Goal: Transaction & Acquisition: Purchase product/service

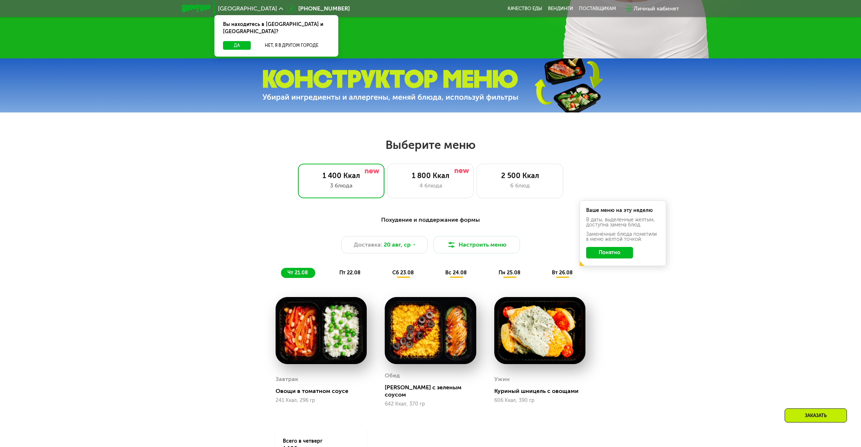
scroll to position [323, 0]
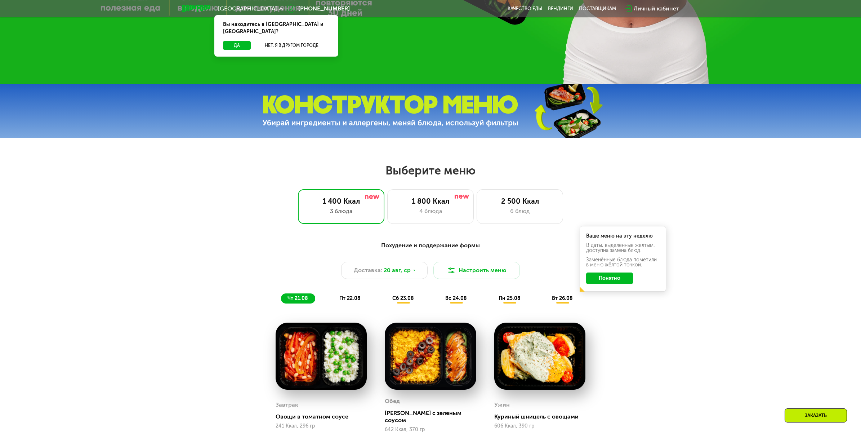
drag, startPoint x: 577, startPoint y: 134, endPoint x: 568, endPoint y: 129, distance: 10.3
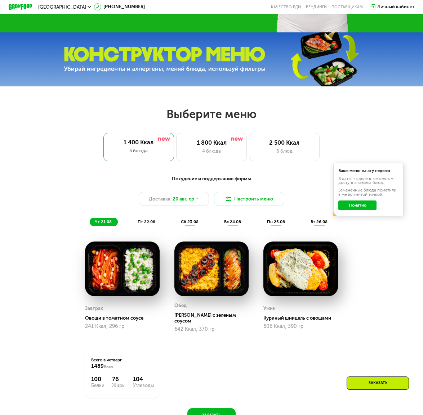
scroll to position [0, 0]
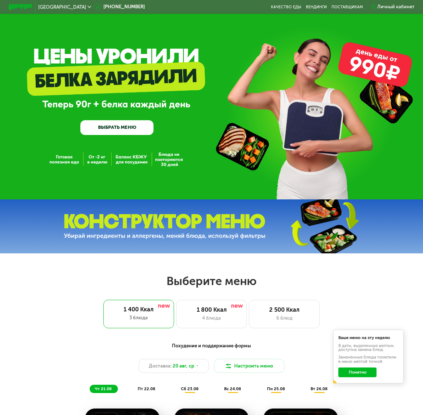
click at [320, 235] on img at bounding box center [324, 226] width 107 height 57
click at [324, 238] on img at bounding box center [324, 226] width 107 height 57
click at [335, 220] on img at bounding box center [324, 226] width 107 height 57
click at [329, 245] on img at bounding box center [324, 226] width 107 height 57
click at [345, 235] on img at bounding box center [324, 226] width 107 height 57
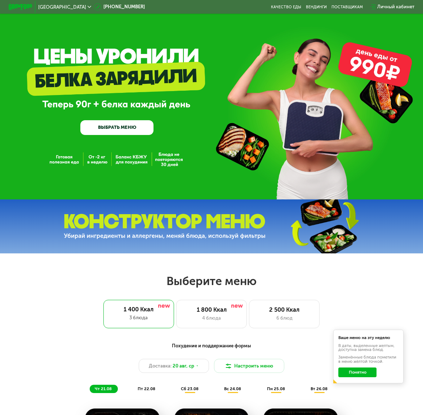
click at [345, 237] on img at bounding box center [324, 226] width 107 height 57
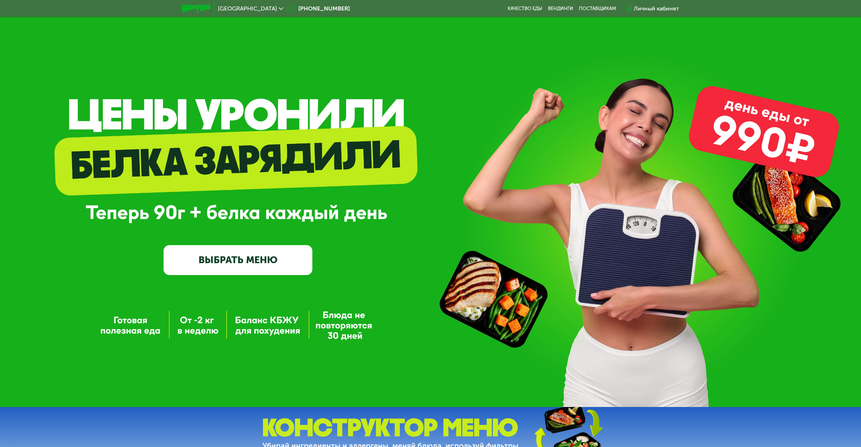
drag, startPoint x: 523, startPoint y: 306, endPoint x: 463, endPoint y: 324, distance: 62.1
click at [450, 306] on div "GrowFood — доставка правильного питания ВЫБРАТЬ МЕНЮ" at bounding box center [430, 203] width 861 height 407
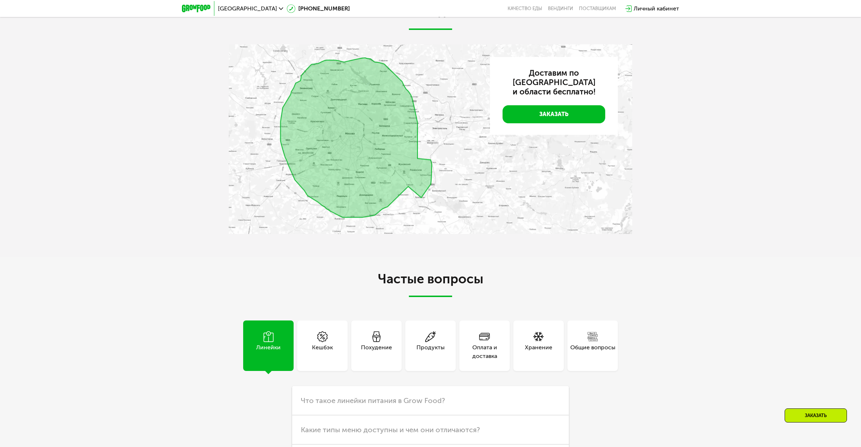
scroll to position [2322, 0]
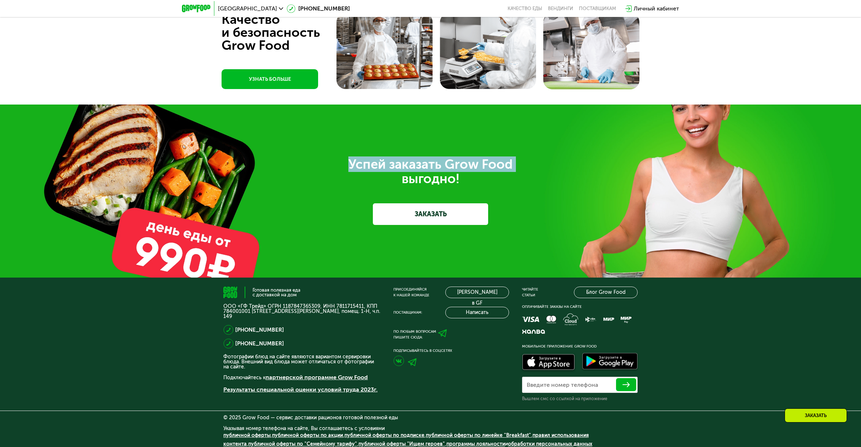
drag, startPoint x: 173, startPoint y: 177, endPoint x: 115, endPoint y: 163, distance: 59.9
click at [115, 163] on div "Успей заказать Grow Food выгодно! ЗАКАЗАТЬ" at bounding box center [430, 191] width 861 height 173
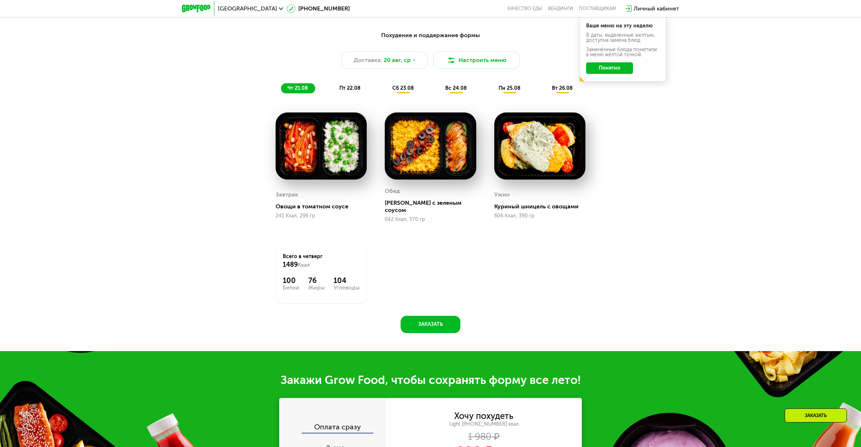
scroll to position [439, 0]
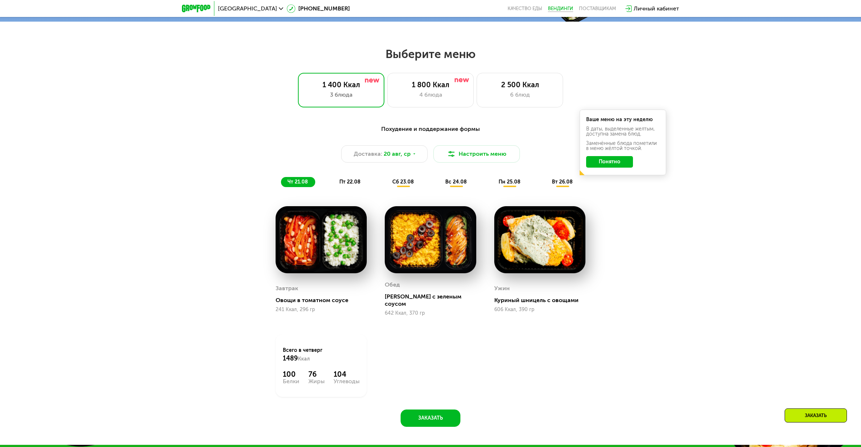
click at [553, 8] on link "Вендинги" at bounding box center [560, 9] width 25 height 6
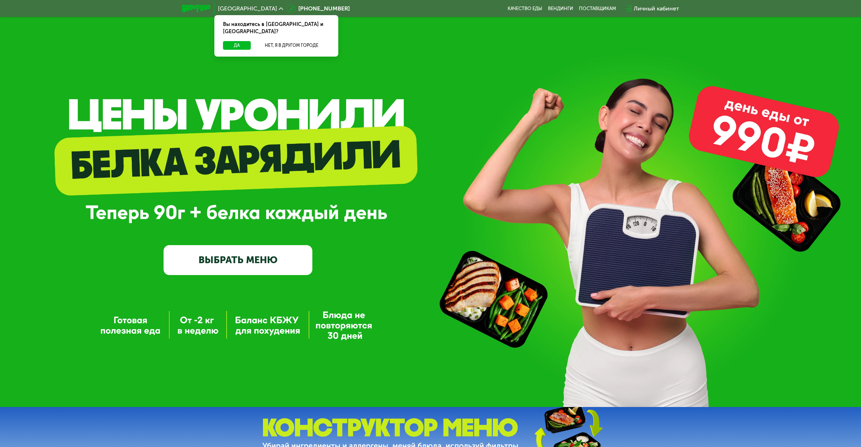
click at [288, 268] on link "ВЫБРАТЬ МЕНЮ" at bounding box center [238, 260] width 149 height 30
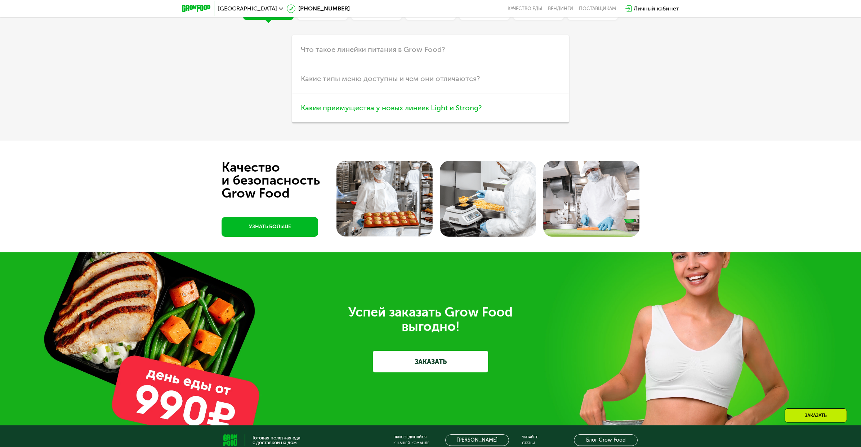
scroll to position [2108, 0]
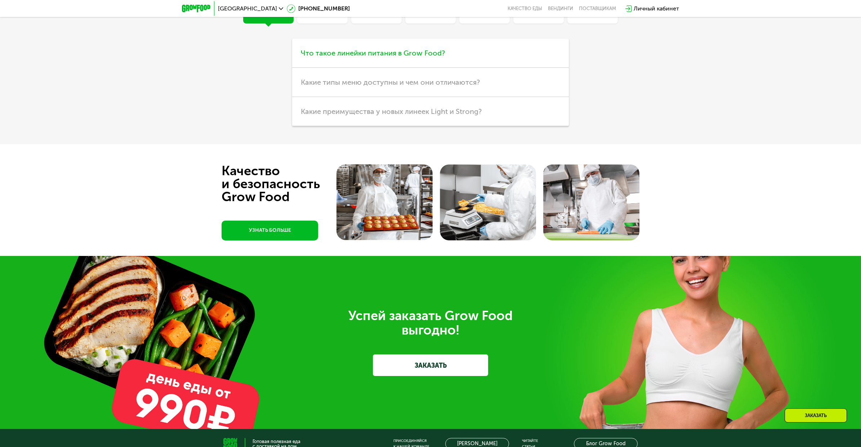
click at [425, 57] on span "Что такое линейки питания в Grow Food?" at bounding box center [373, 53] width 144 height 9
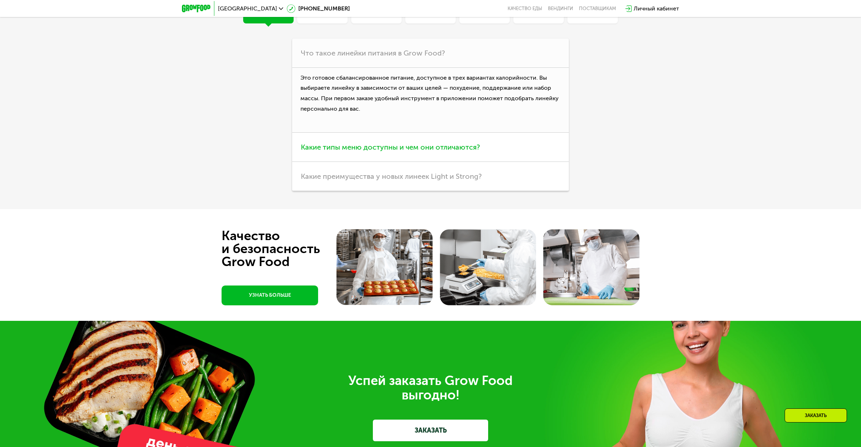
click at [435, 151] on span "Какие типы меню доступны и чем они отличаются?" at bounding box center [390, 147] width 179 height 9
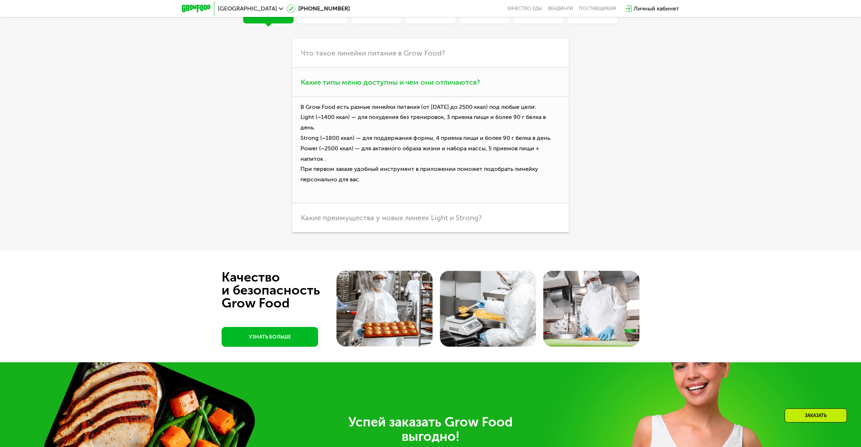
scroll to position [2123, 0]
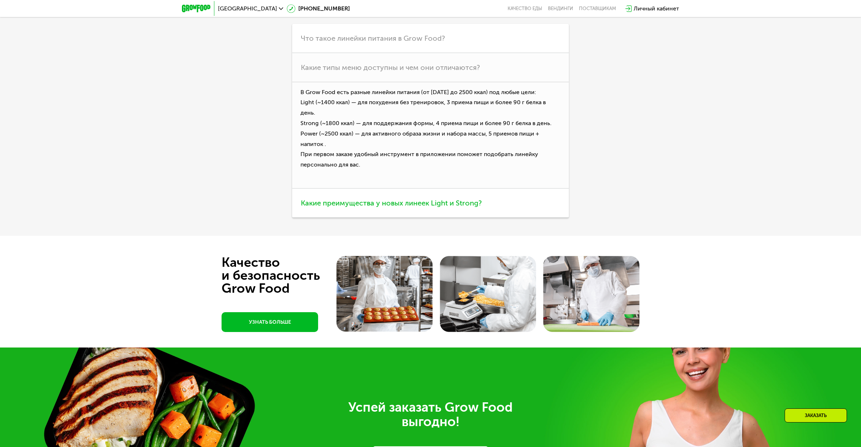
click at [398, 218] on h3 "Какие преимущества у новых линеек Light и Strong?" at bounding box center [430, 202] width 277 height 29
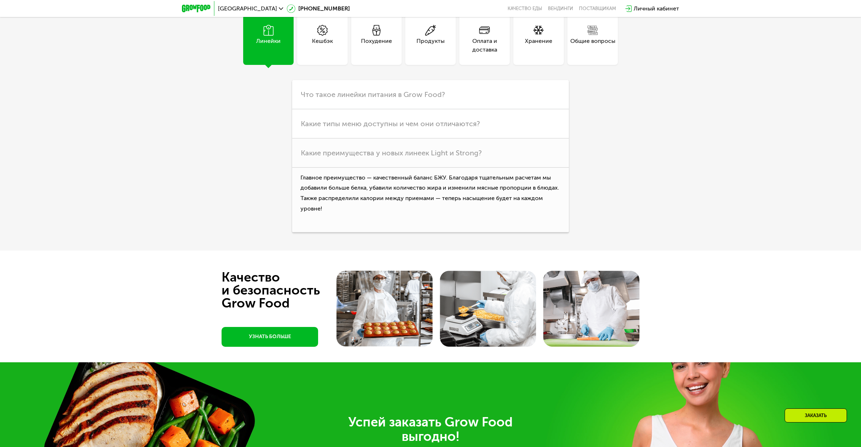
scroll to position [2021, 0]
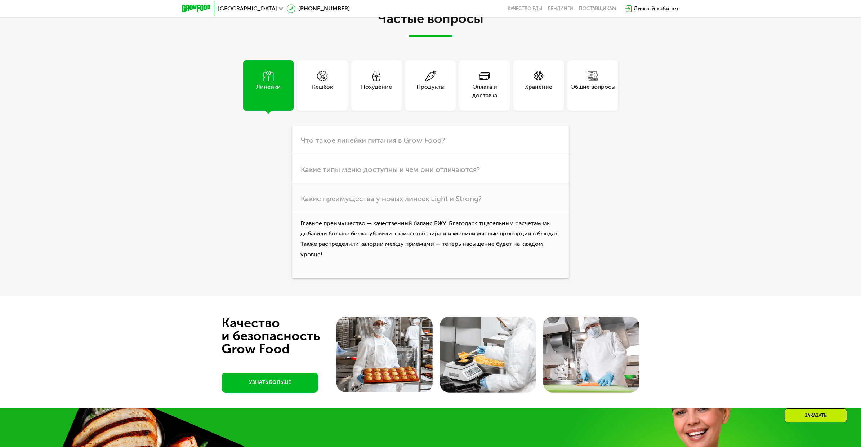
click at [536, 100] on div "Хранение" at bounding box center [538, 91] width 27 height 17
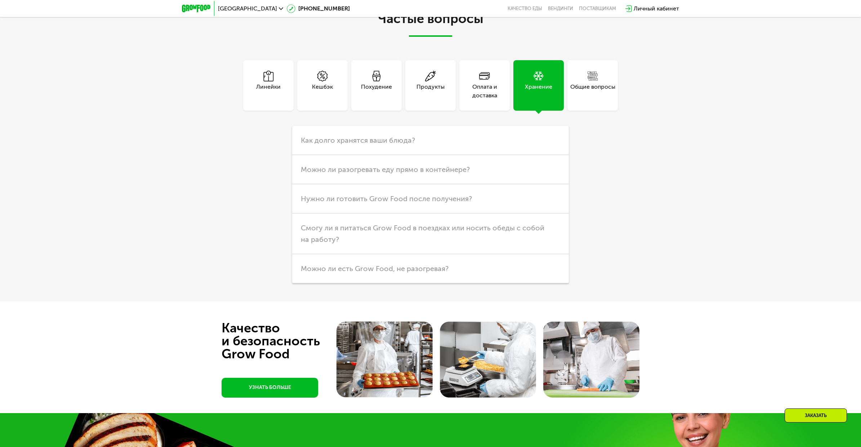
click at [381, 100] on div "Похудение" at bounding box center [376, 91] width 31 height 17
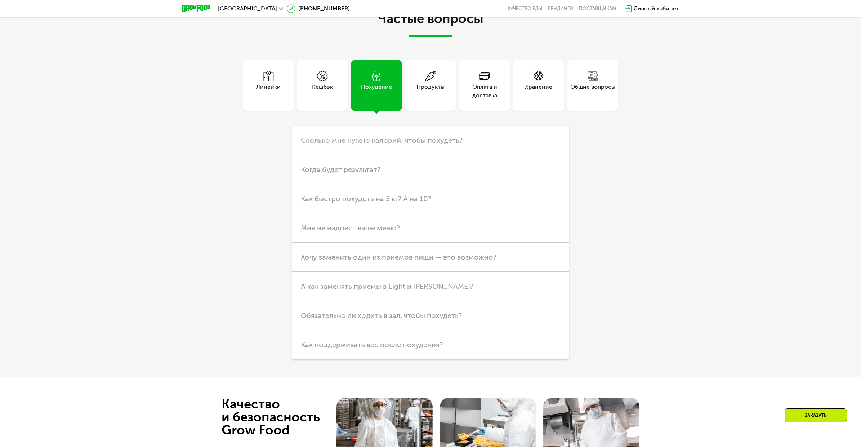
click at [420, 111] on div "Продукты" at bounding box center [430, 85] width 50 height 50
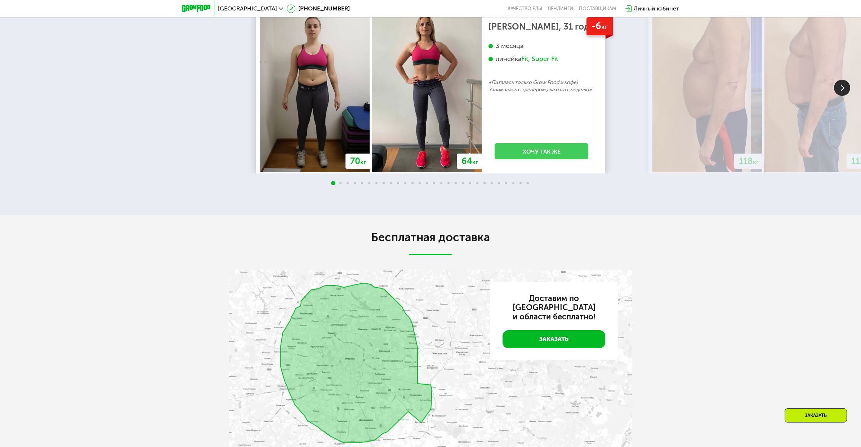
scroll to position [1525, 0]
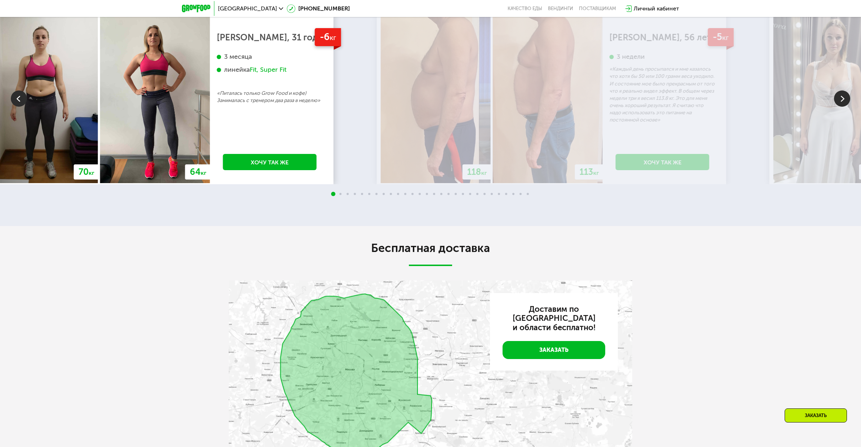
click at [313, 184] on div "70 кг 64 кг -6 кг Екатерина, 31 год 3 месяца линейка Fit, Super Fit «Питалась т…" at bounding box center [414, 99] width 861 height 172
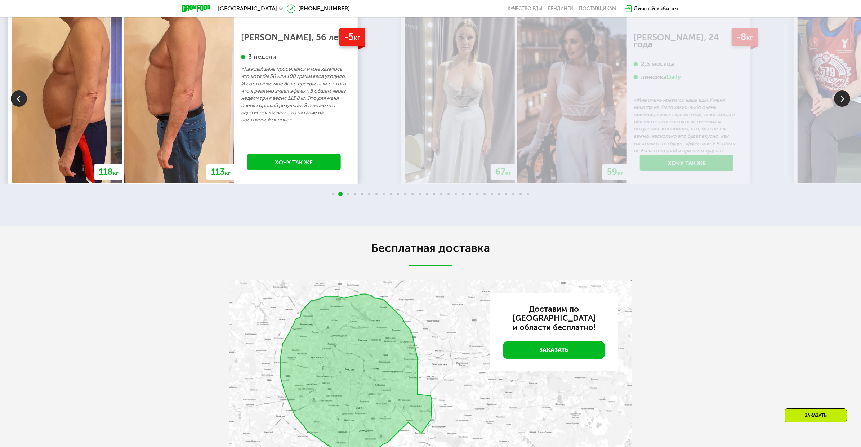
click at [351, 184] on div "70 кг 64 кг -6 кг Екатерина, 31 год 3 месяца линейка Fit, Super Fit «Питалась т…" at bounding box center [45, 99] width 861 height 172
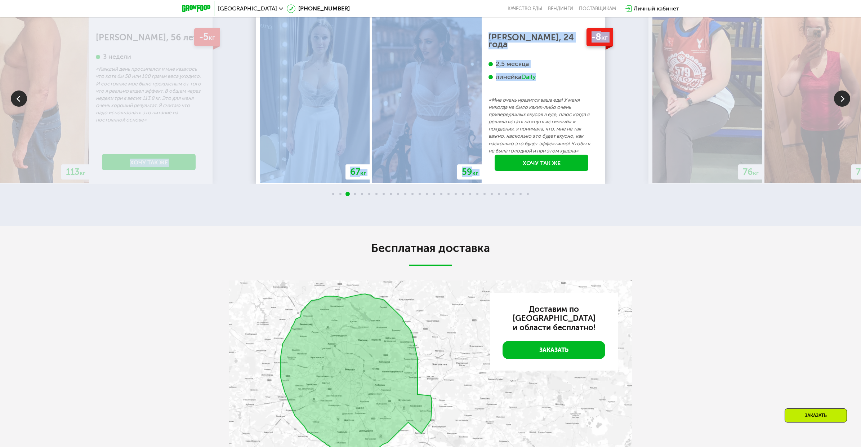
drag, startPoint x: 630, startPoint y: 206, endPoint x: 446, endPoint y: 200, distance: 184.2
click at [450, 184] on div "70 кг 64 кг -6 кг Екатерина, 31 год 3 месяца линейка Fit, Super Fit «Питалась т…" at bounding box center [430, 99] width 861 height 172
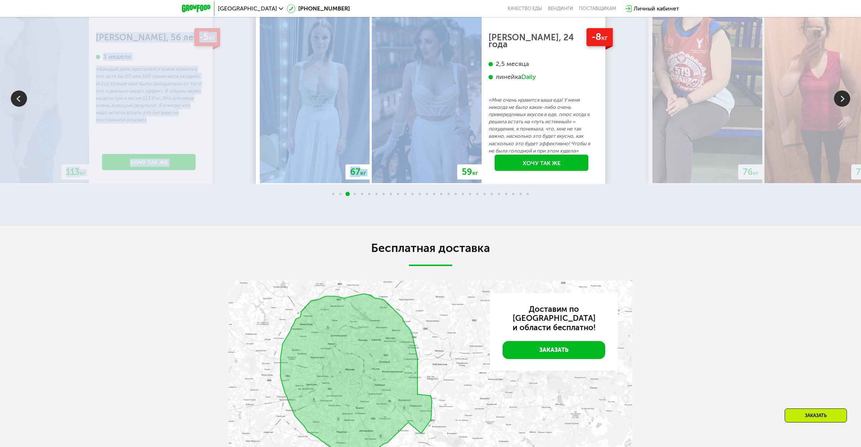
drag, startPoint x: 618, startPoint y: 177, endPoint x: 473, endPoint y: 178, distance: 145.2
click at [473, 178] on div "70 кг 64 кг -6 кг Екатерина, 31 год 3 месяца линейка Fit, Super Fit «Питалась т…" at bounding box center [430, 99] width 861 height 172
click at [838, 107] on img at bounding box center [842, 98] width 16 height 16
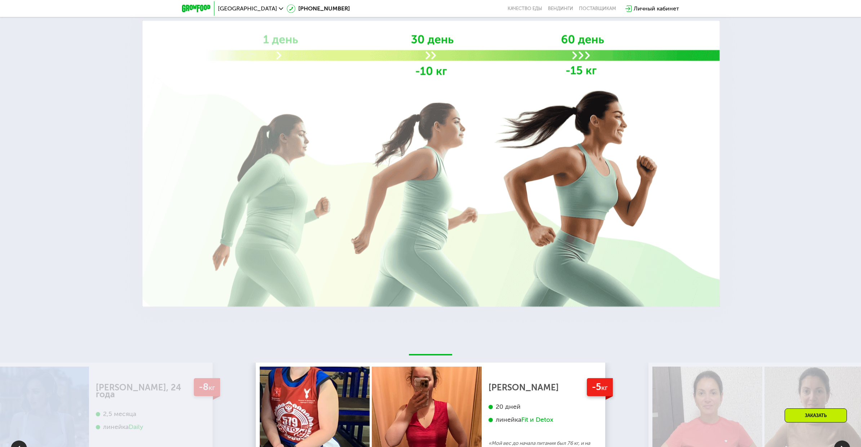
scroll to position [1026, 0]
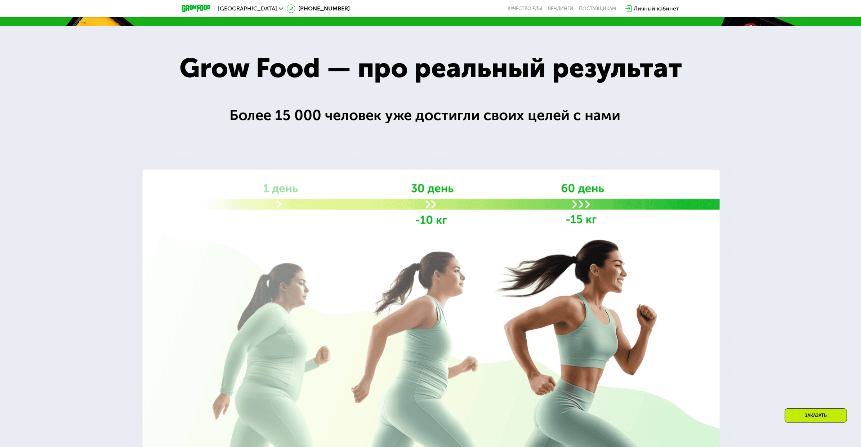
click at [774, 236] on div at bounding box center [430, 248] width 861 height 445
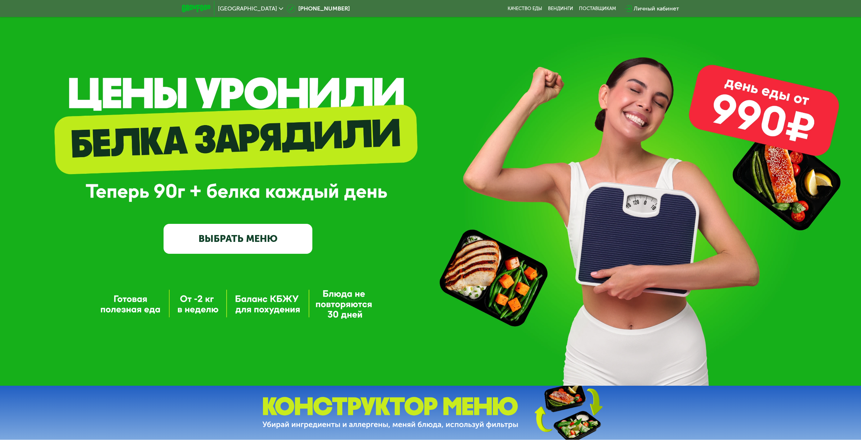
scroll to position [0, 0]
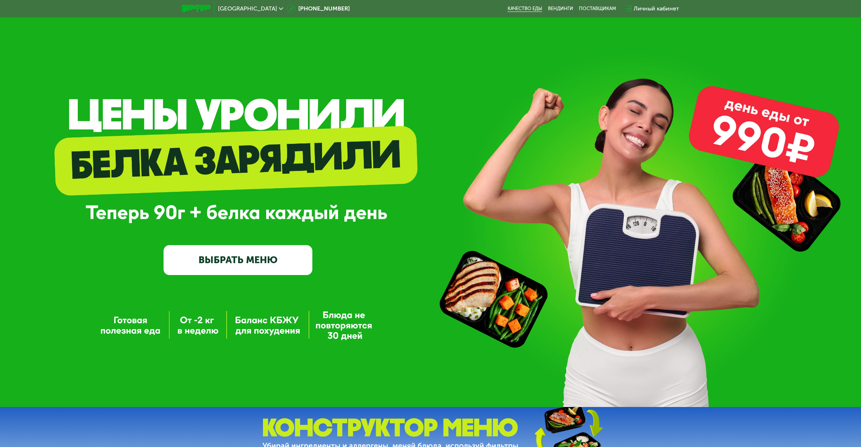
click at [522, 10] on link "Качество еды" at bounding box center [525, 9] width 35 height 6
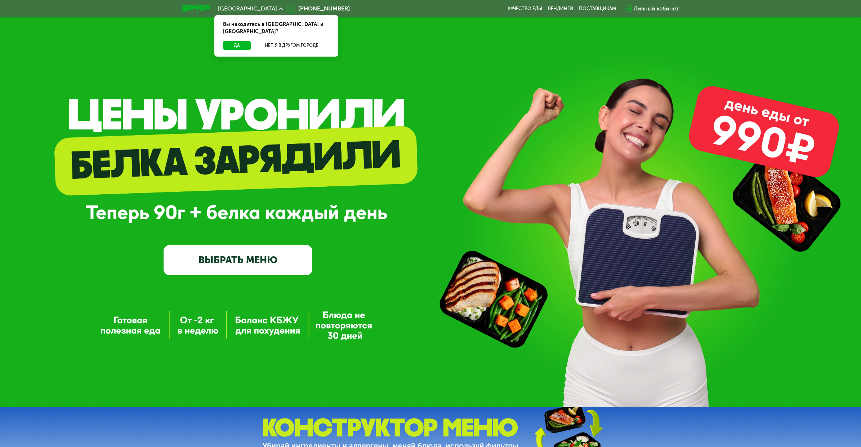
click at [269, 250] on link "ВЫБРАТЬ МЕНЮ" at bounding box center [238, 260] width 149 height 30
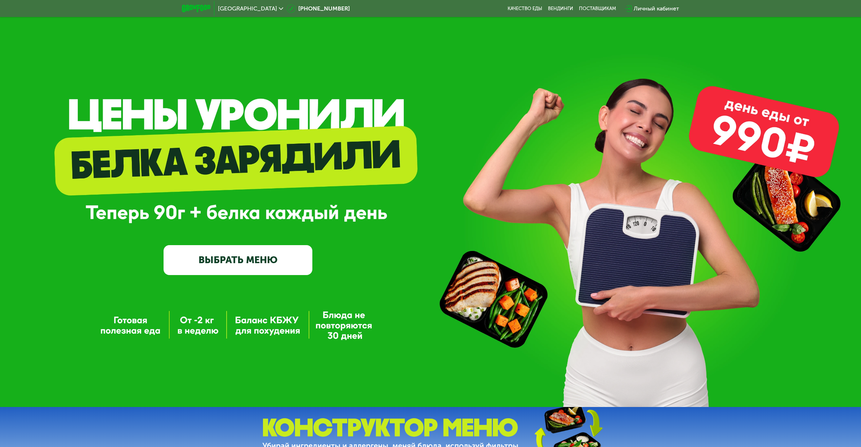
click at [258, 261] on link "ВЫБРАТЬ МЕНЮ" at bounding box center [238, 260] width 149 height 30
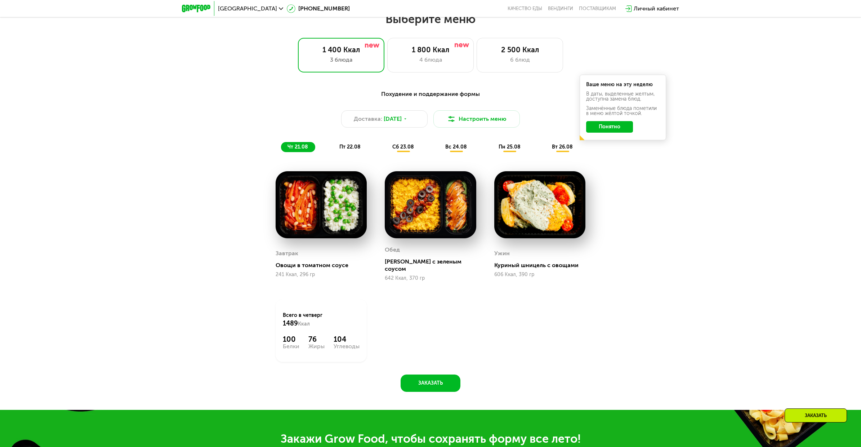
scroll to position [474, 0]
click at [349, 148] on span "пт 22.08" at bounding box center [349, 147] width 21 height 6
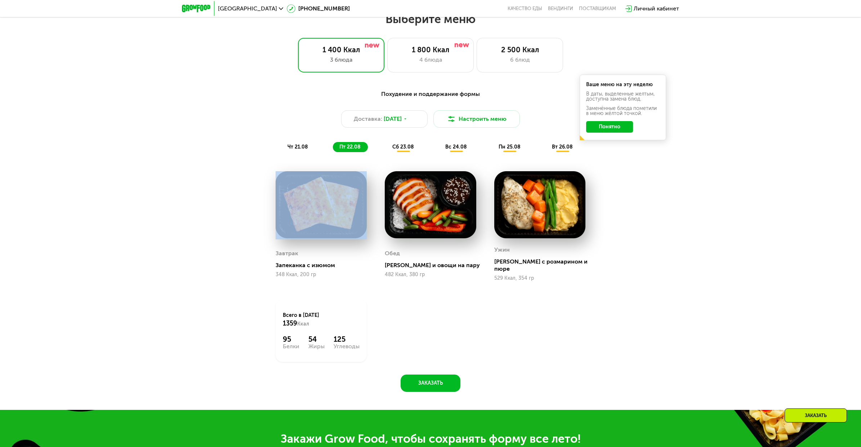
drag, startPoint x: 351, startPoint y: 219, endPoint x: 306, endPoint y: 241, distance: 50.3
click at [304, 244] on div "Завтрак Запеканка с изюмом 348 Ккал, 200 гр" at bounding box center [321, 226] width 109 height 128
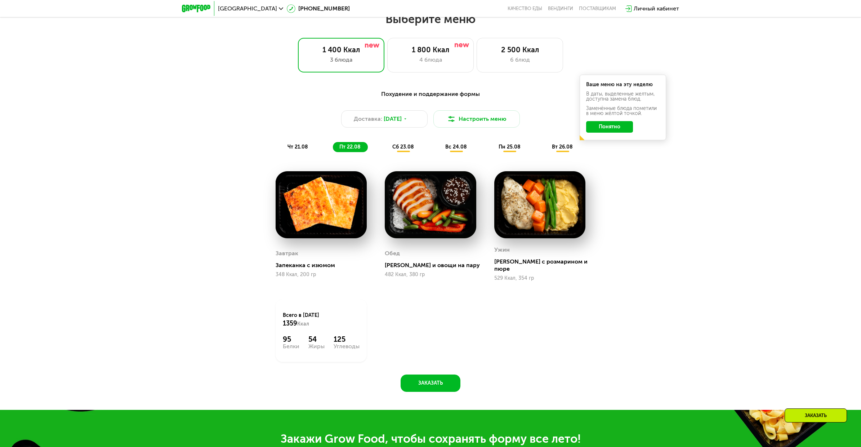
click at [302, 149] on span "чт 21.08" at bounding box center [298, 147] width 21 height 6
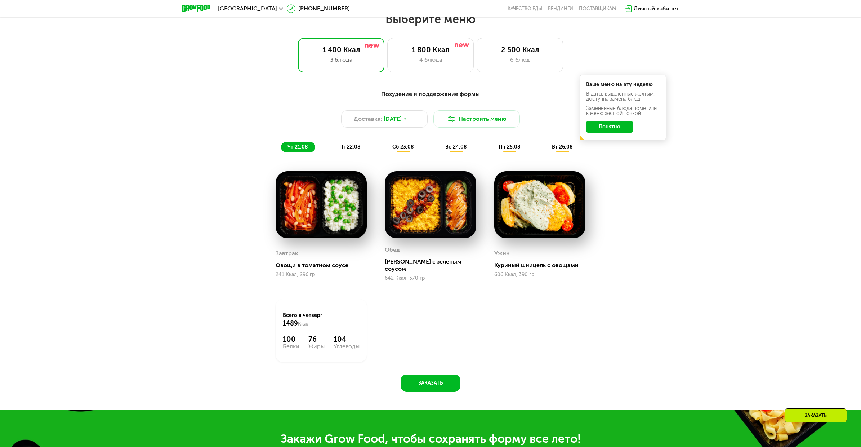
click at [353, 149] on span "пт 22.08" at bounding box center [349, 147] width 21 height 6
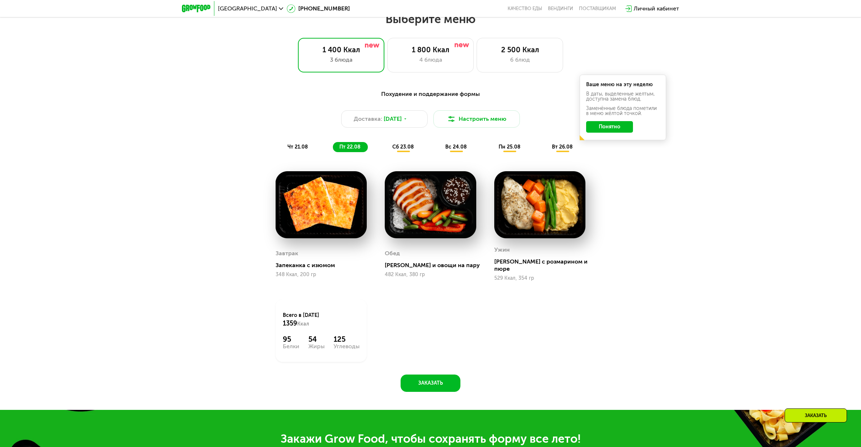
click at [397, 150] on span "сб 23.08" at bounding box center [403, 147] width 22 height 6
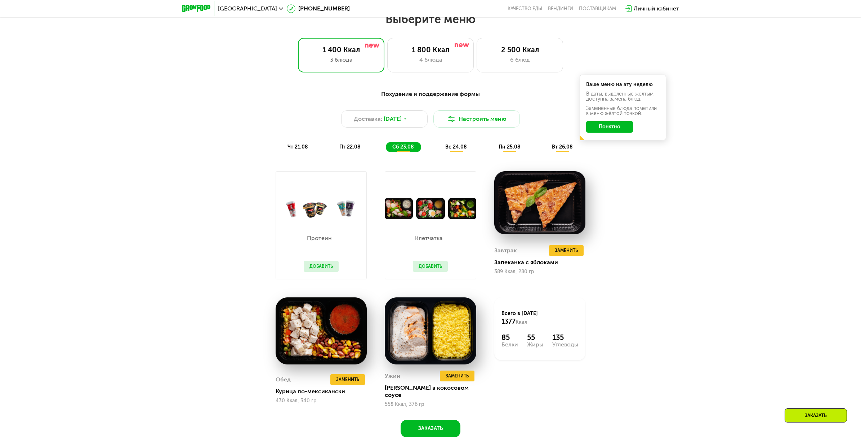
click at [422, 210] on img at bounding box center [430, 208] width 90 height 21
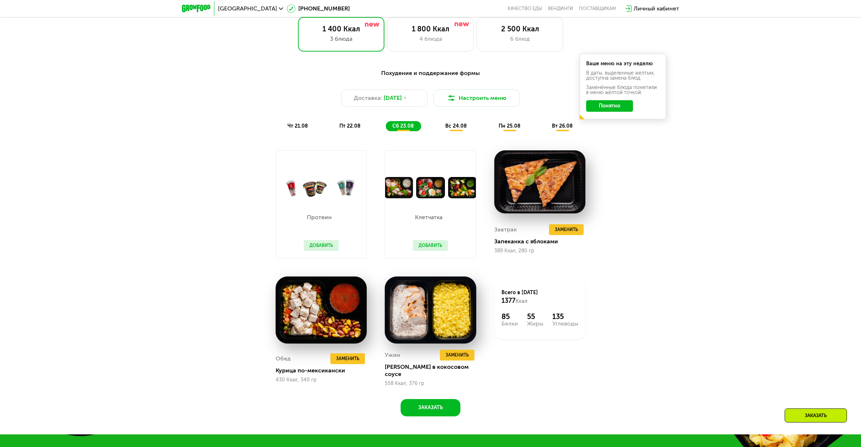
scroll to position [538, 0]
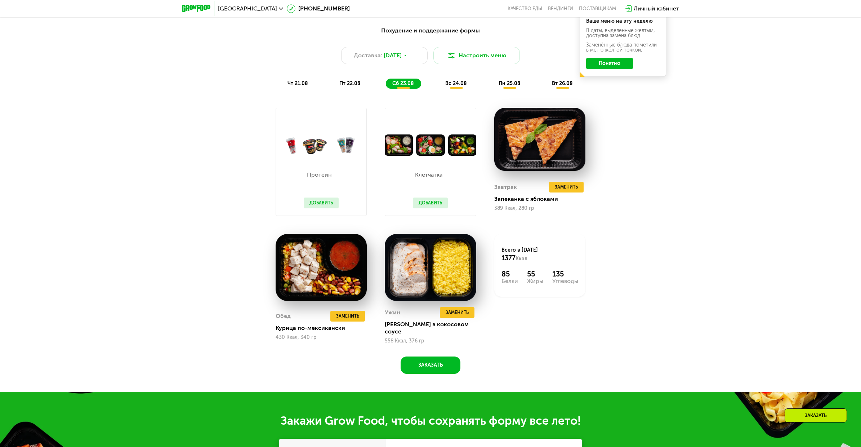
click at [463, 86] on span "вс 24.08" at bounding box center [456, 83] width 22 height 6
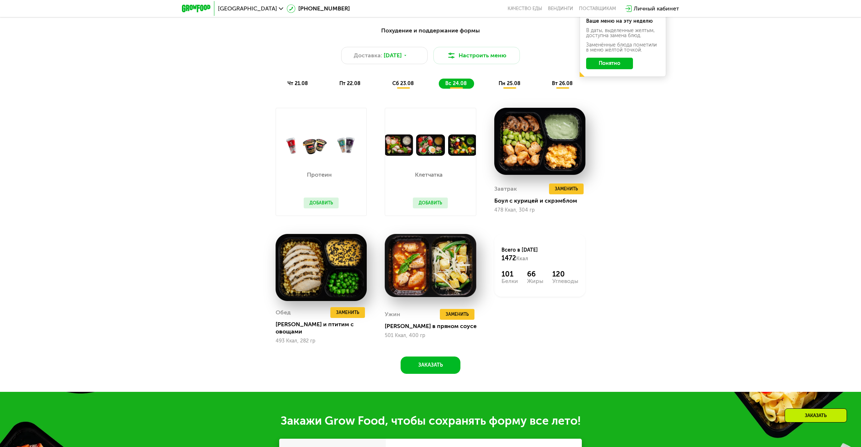
click at [506, 86] on span "пн 25.08" at bounding box center [510, 83] width 22 height 6
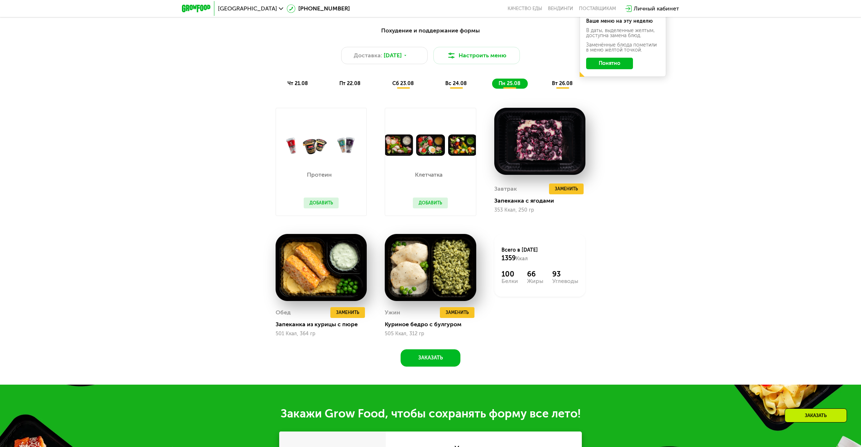
click at [559, 86] on span "вт 26.08" at bounding box center [562, 83] width 21 height 6
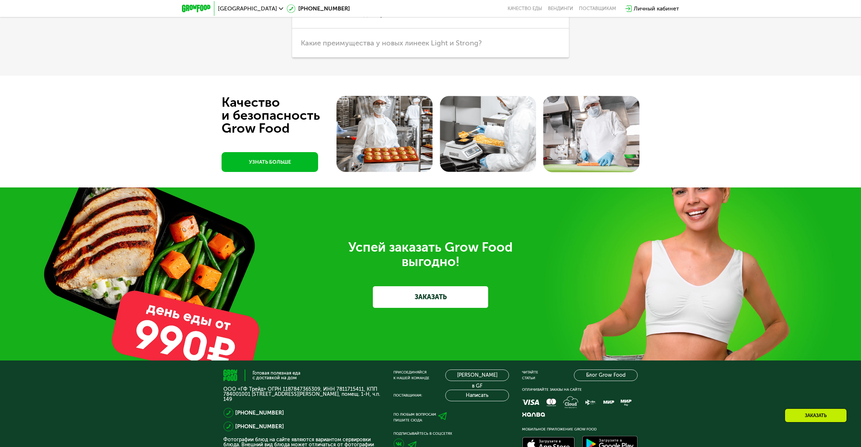
scroll to position [2226, 0]
